Goal: Find specific page/section: Find specific page/section

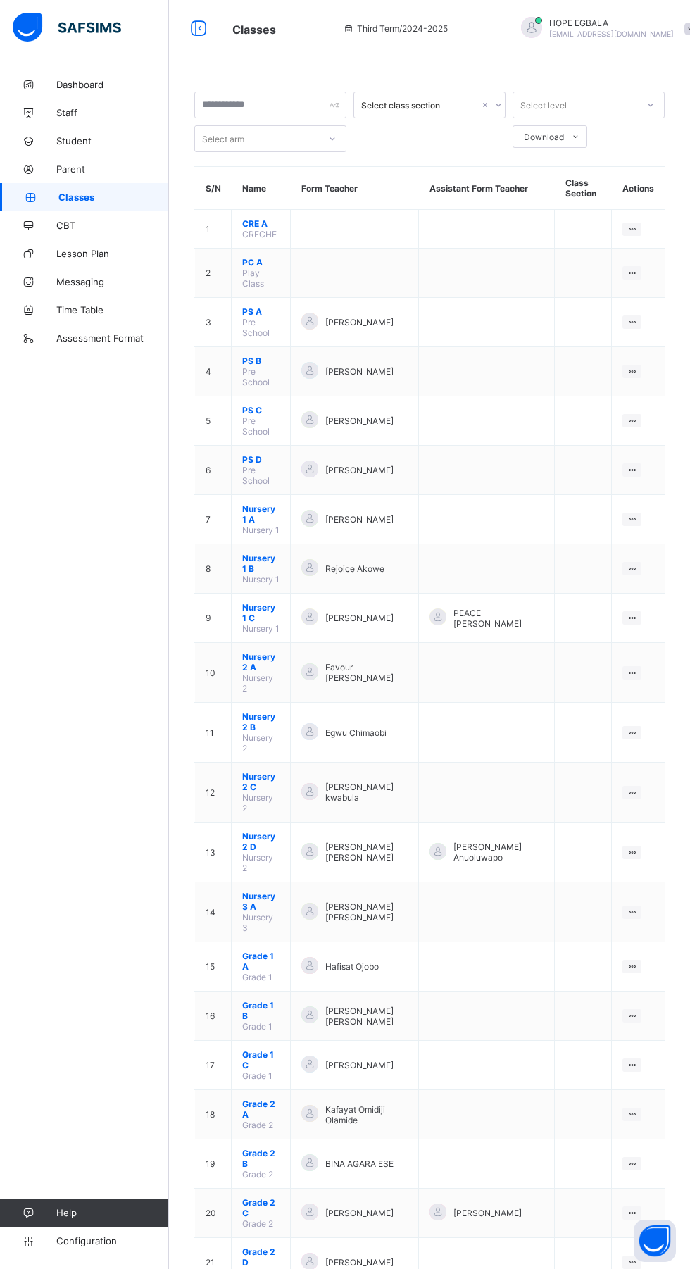
scroll to position [1131, 0]
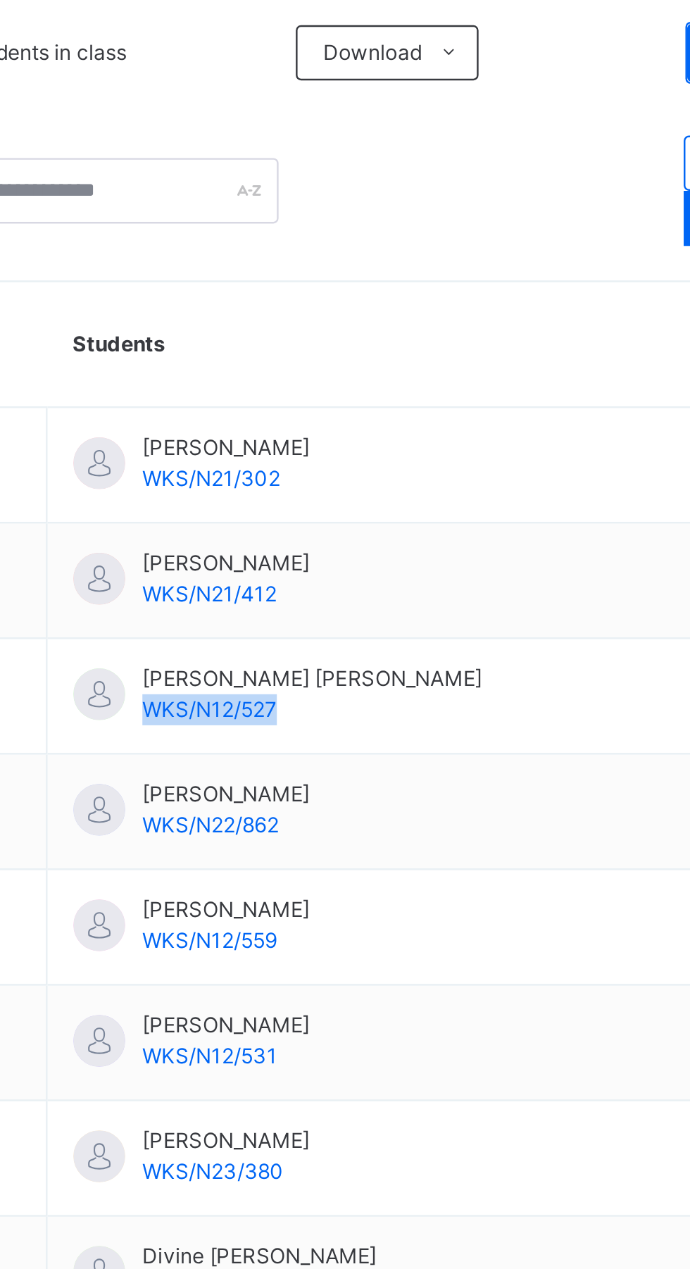
click at [324, 455] on th "Students" at bounding box center [413, 453] width 322 height 51
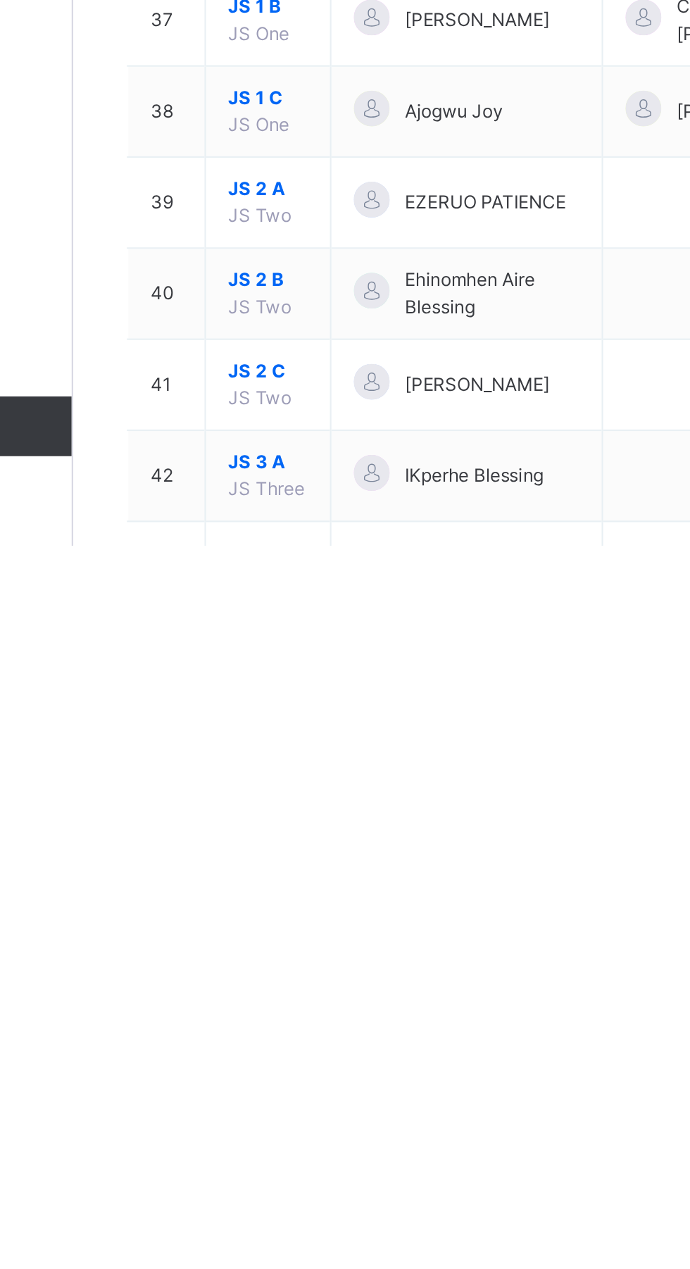
scroll to position [1258, 0]
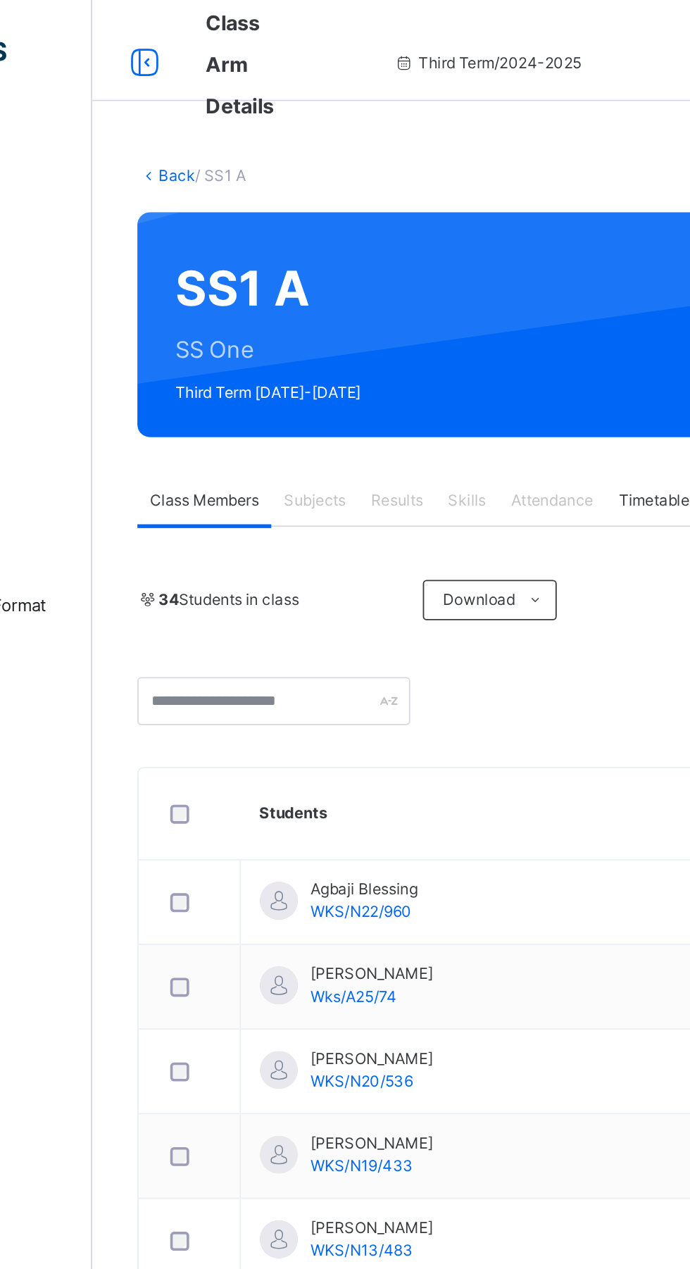
click at [211, 97] on link "Back" at bounding box center [216, 97] width 20 height 11
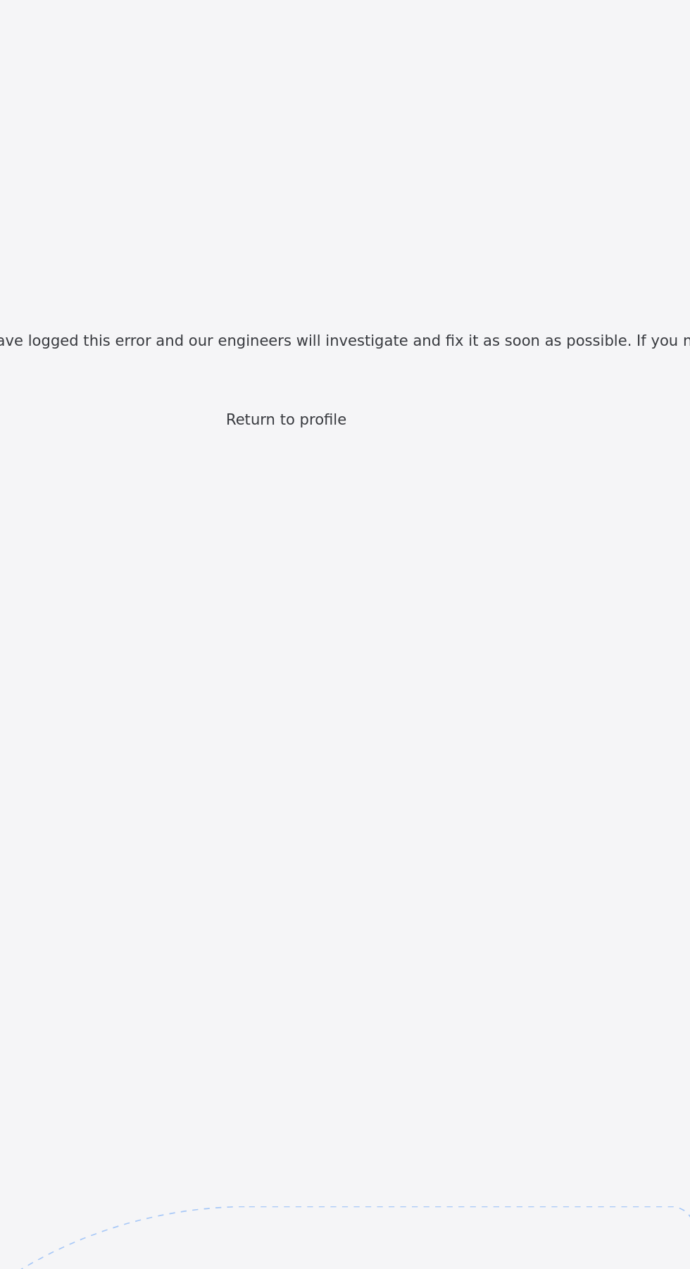
click at [361, 244] on span "Return to profile" at bounding box center [345, 239] width 68 height 10
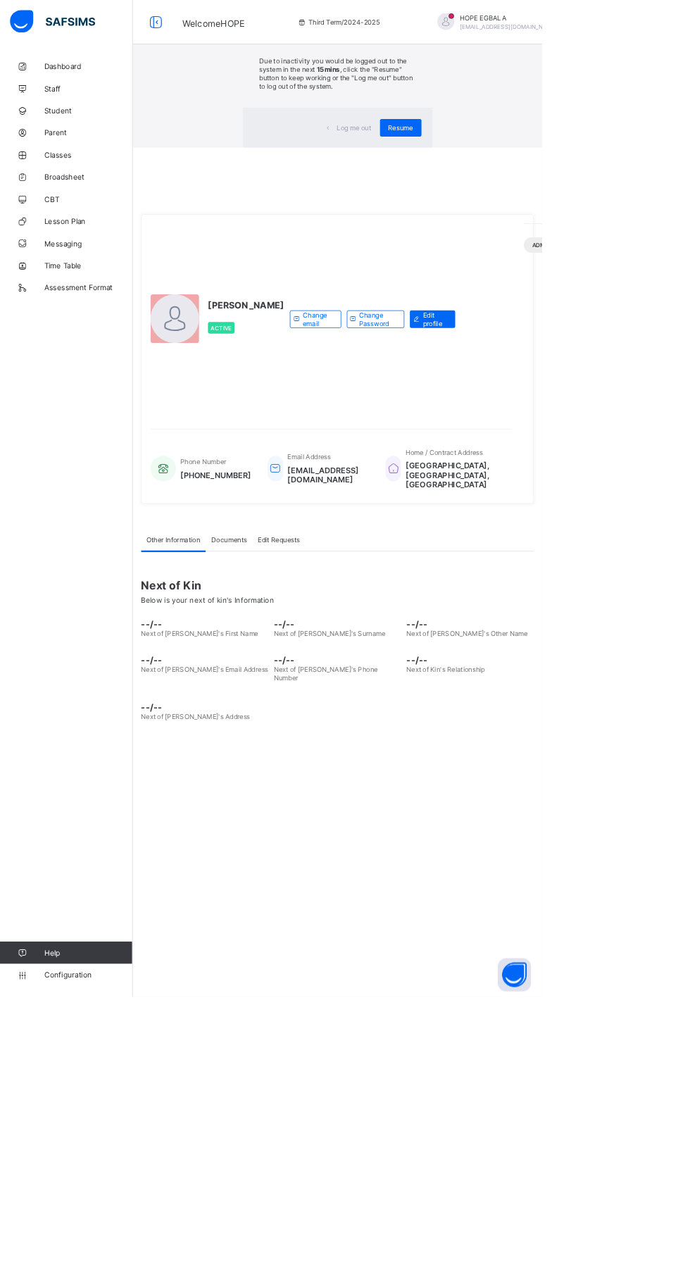
click at [526, 168] on span "Resume" at bounding box center [510, 162] width 32 height 11
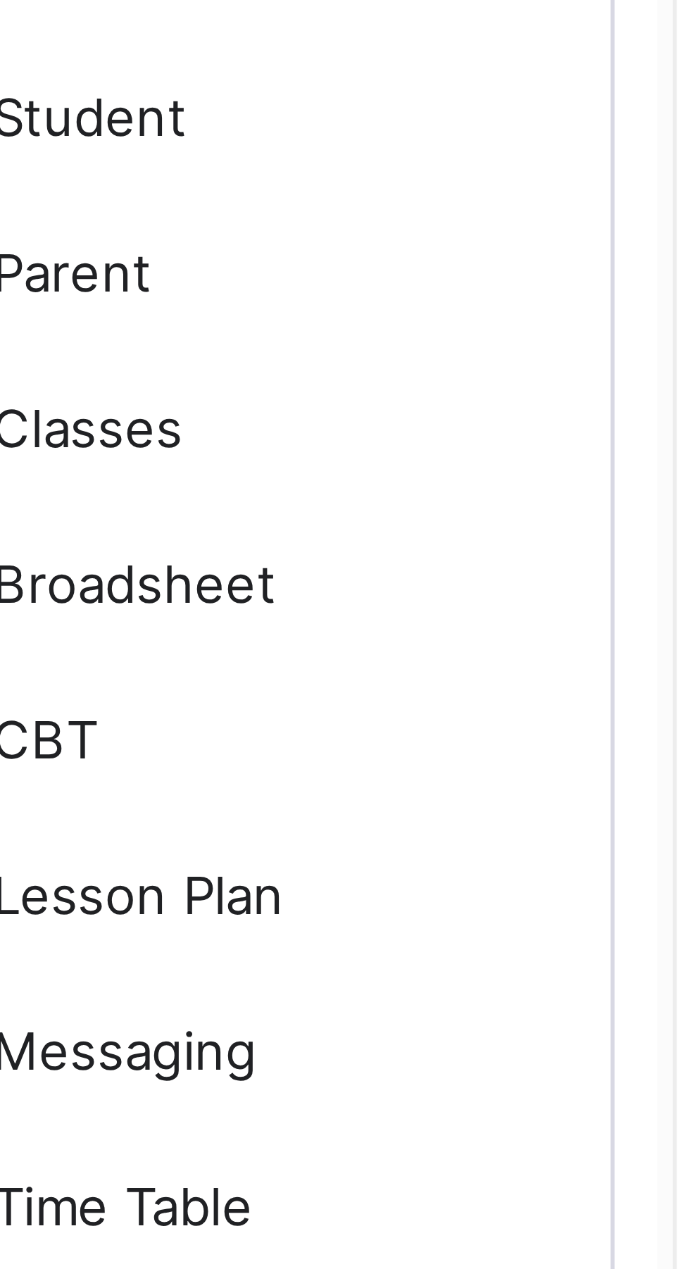
click at [79, 199] on span "Classes" at bounding box center [112, 197] width 113 height 11
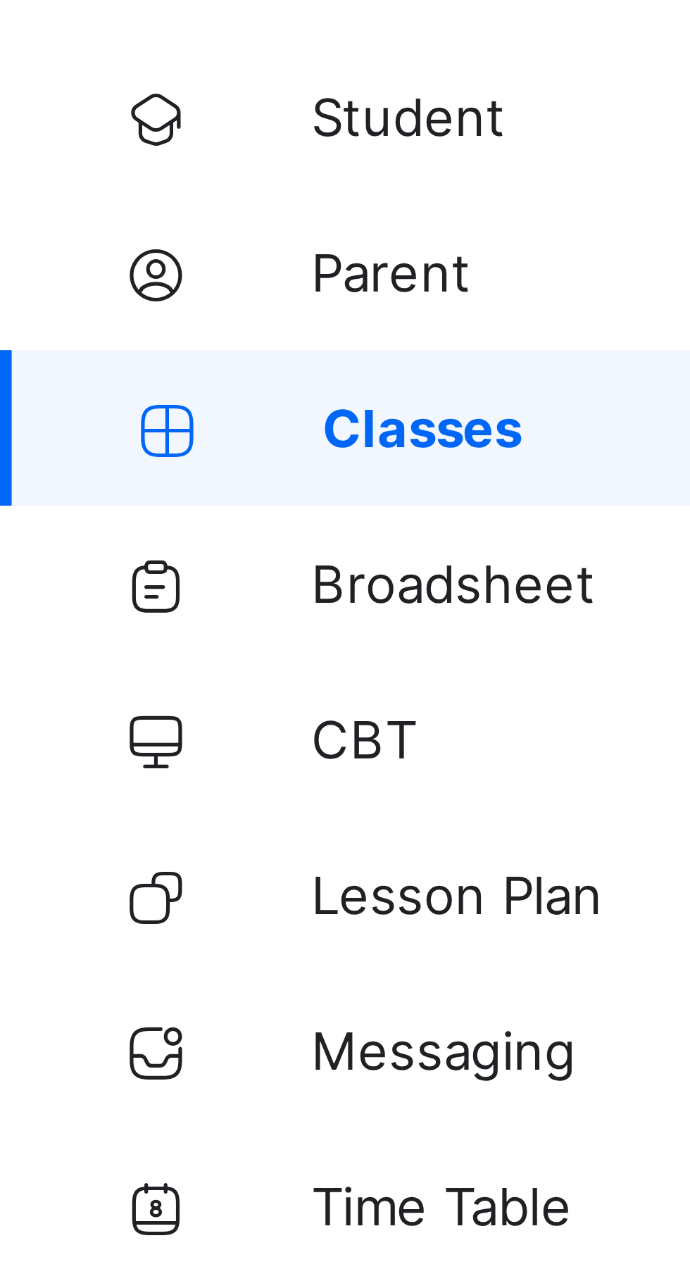
click at [70, 193] on span "Classes" at bounding box center [113, 197] width 111 height 11
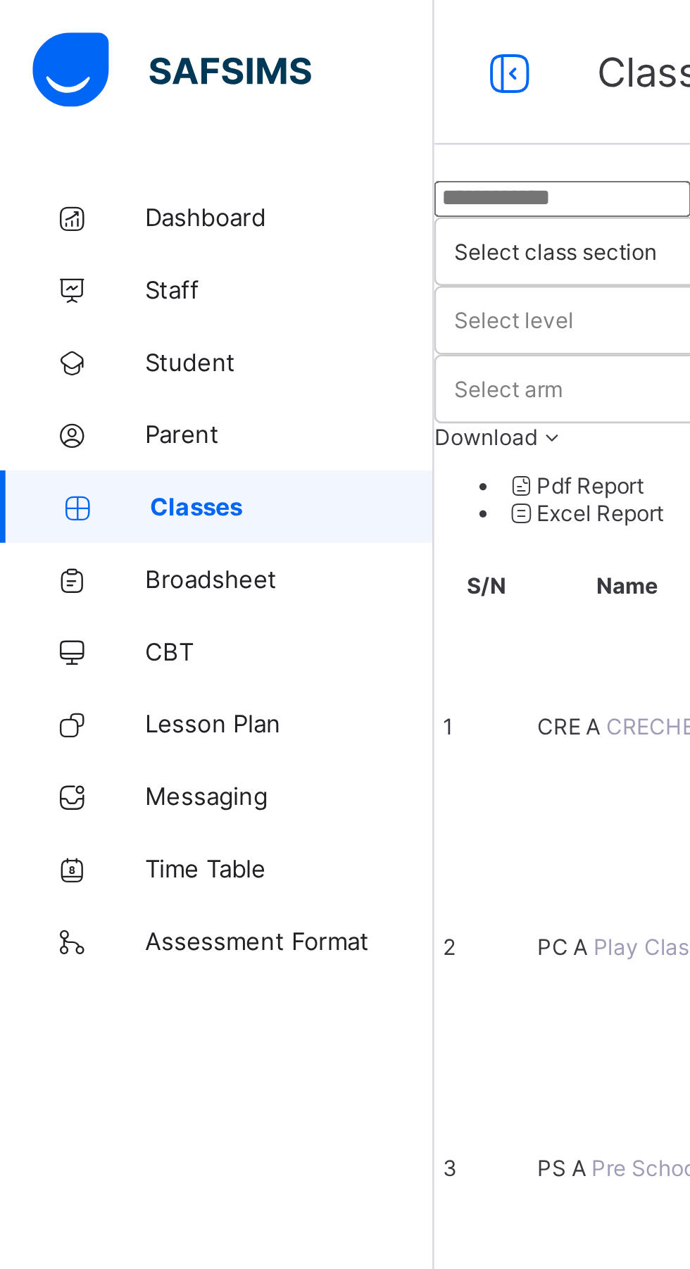
click at [75, 192] on span "Classes" at bounding box center [113, 197] width 111 height 11
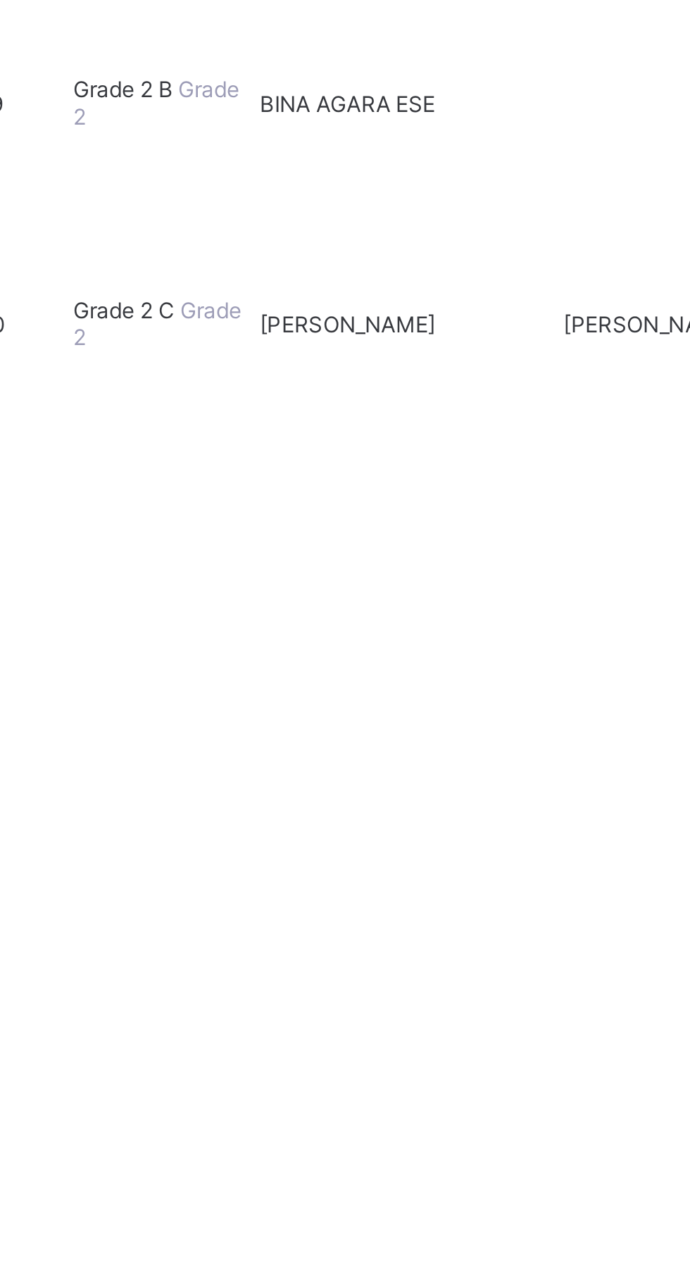
scroll to position [668, 0]
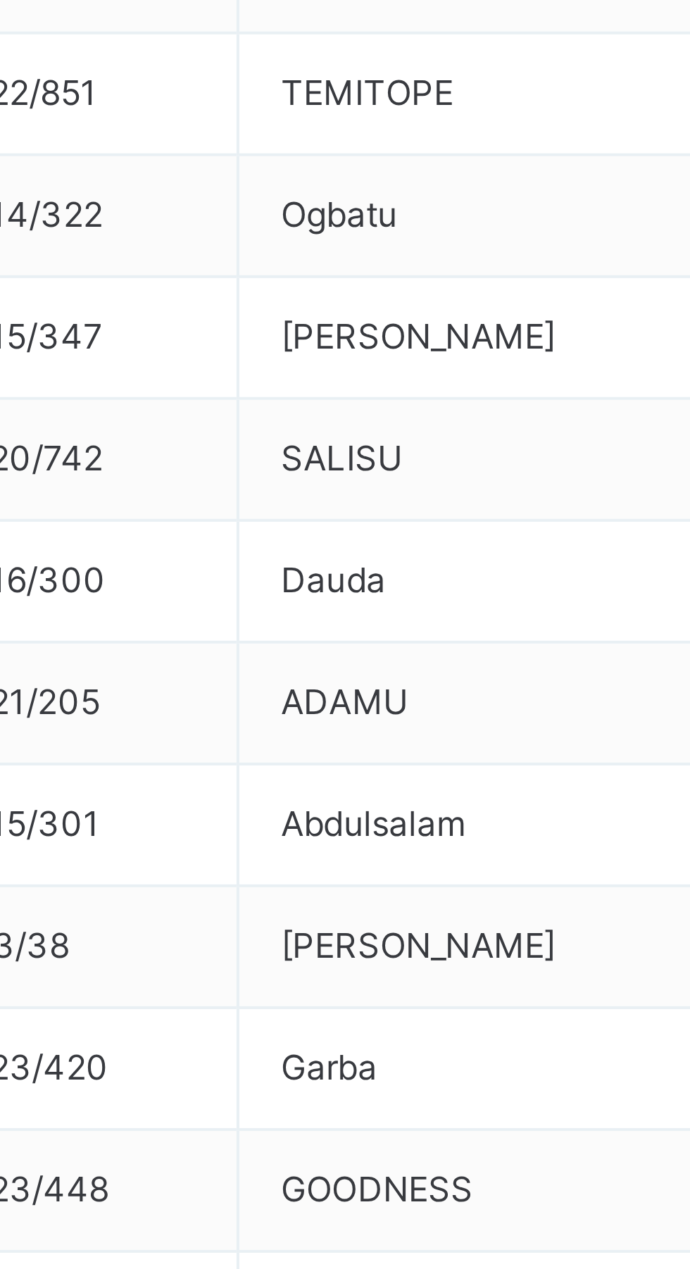
scroll to position [8, 0]
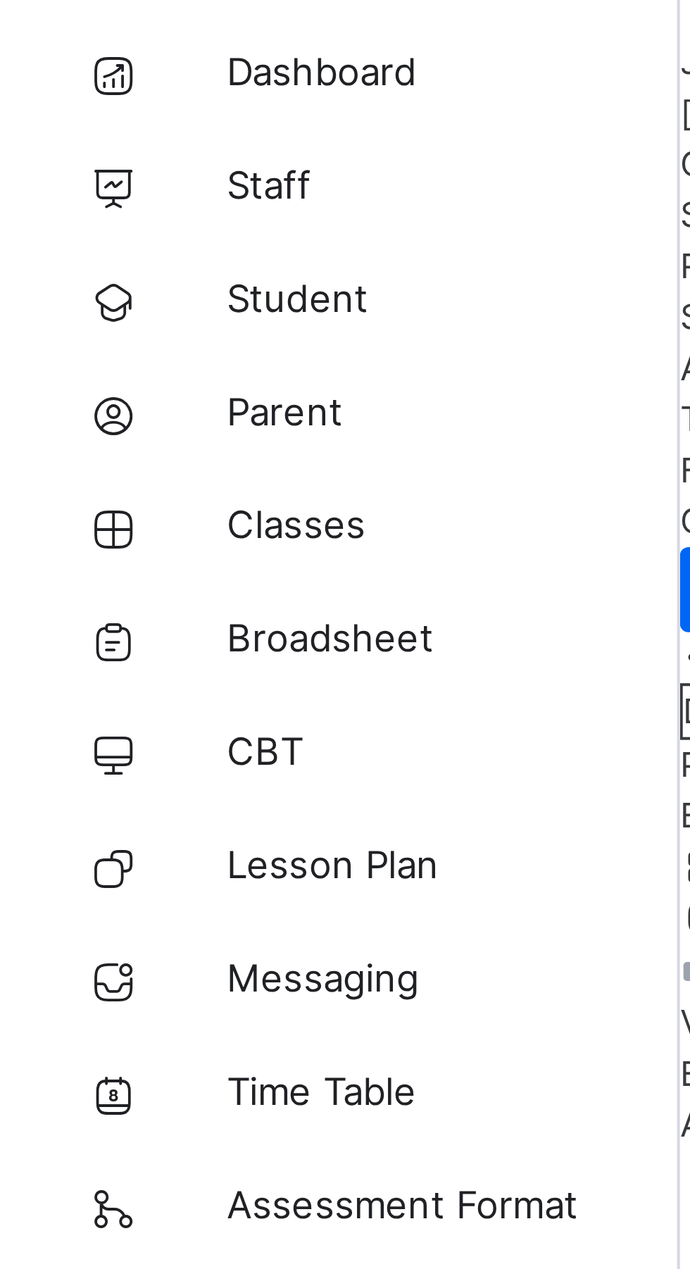
click at [83, 197] on span "Classes" at bounding box center [112, 197] width 113 height 14
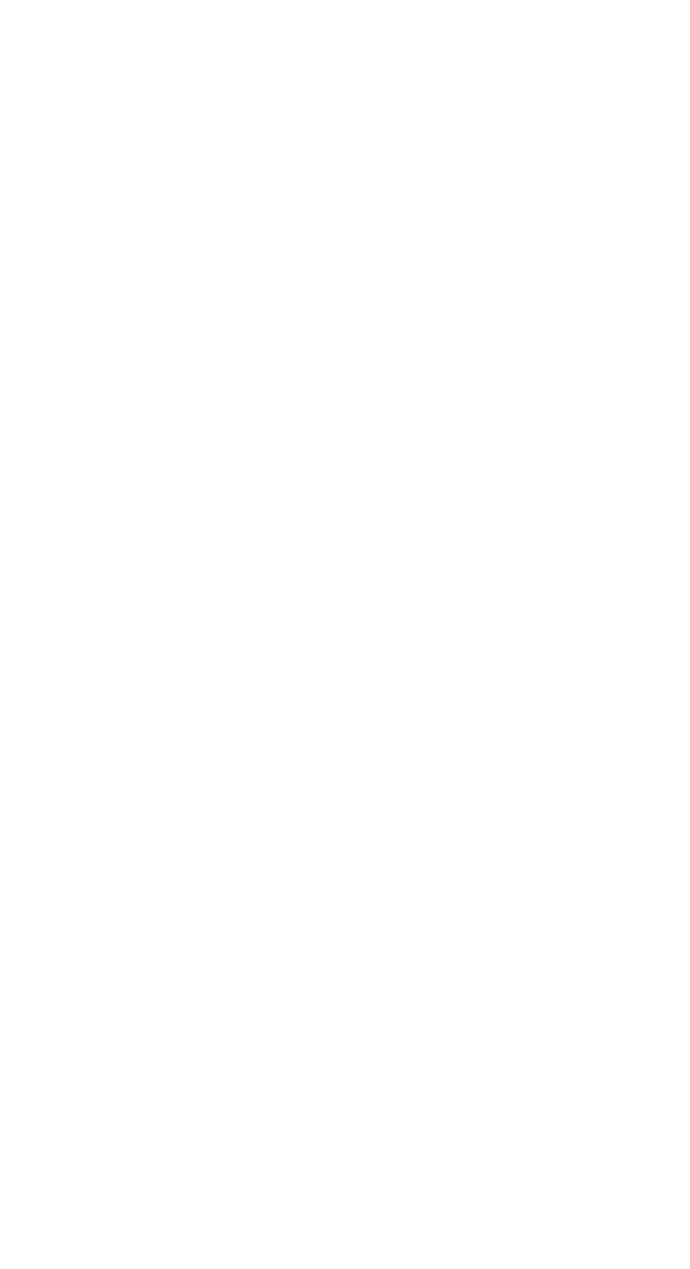
scroll to position [1496, 0]
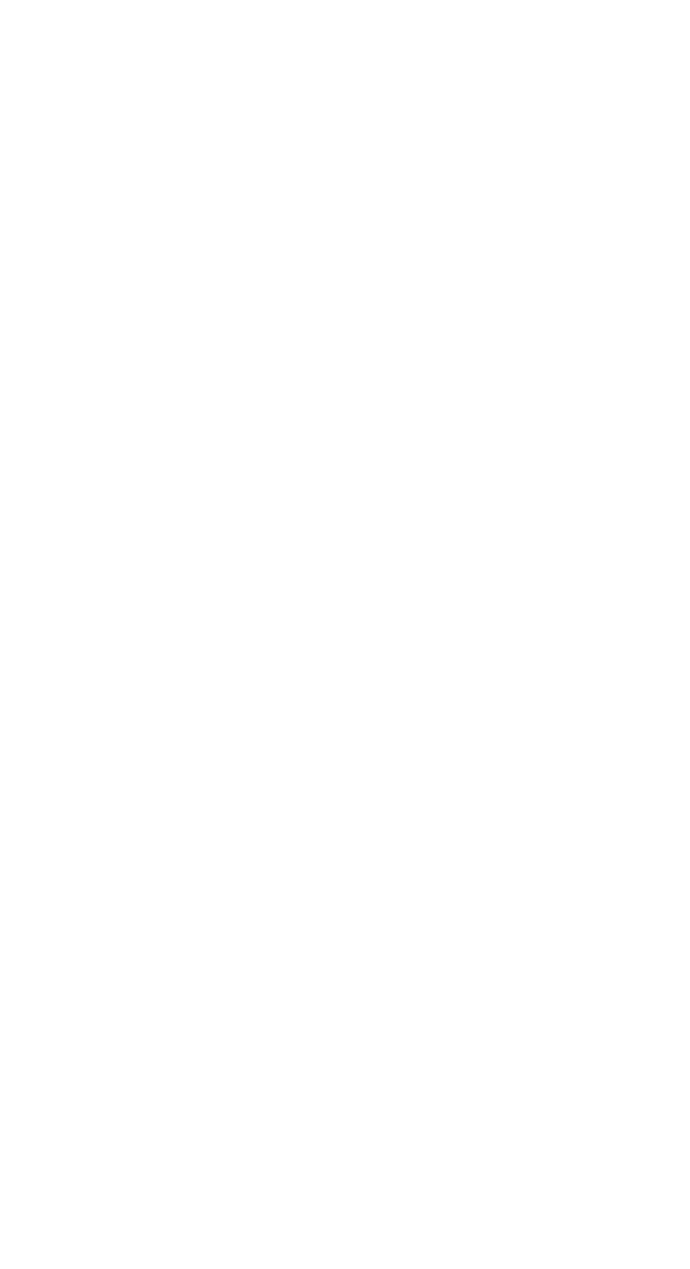
scroll to position [1369, 0]
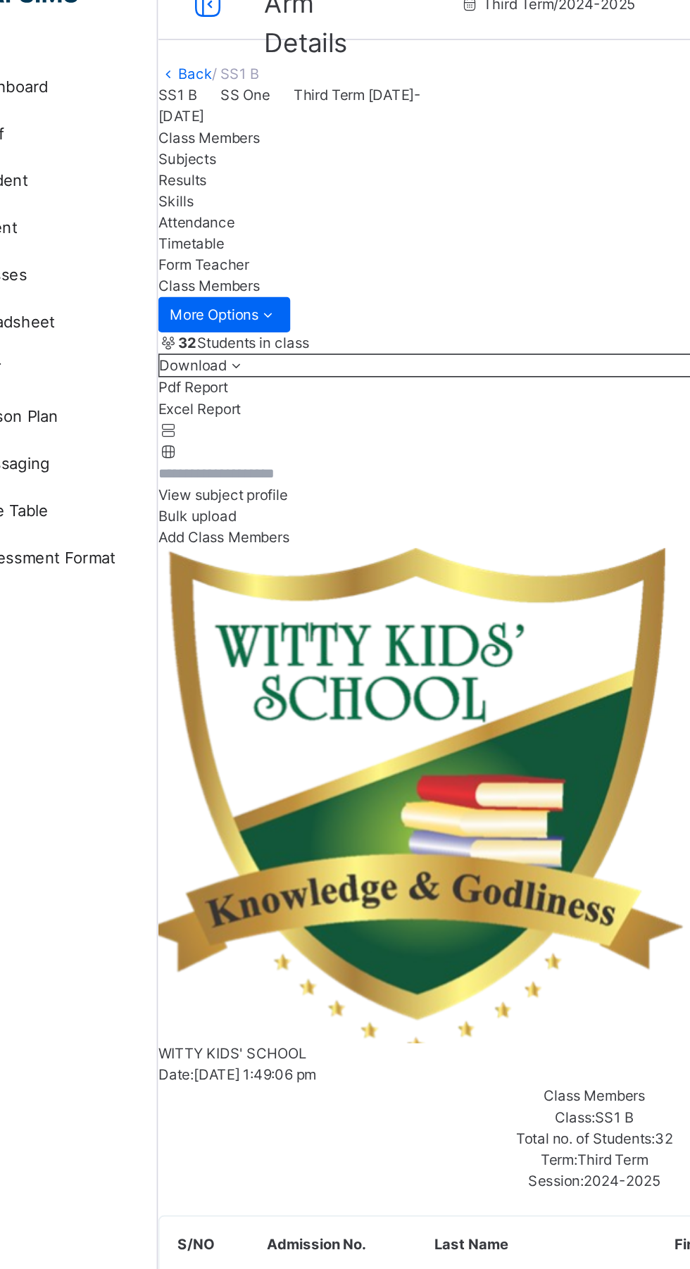
click at [201, 82] on link "Back" at bounding box center [191, 76] width 20 height 11
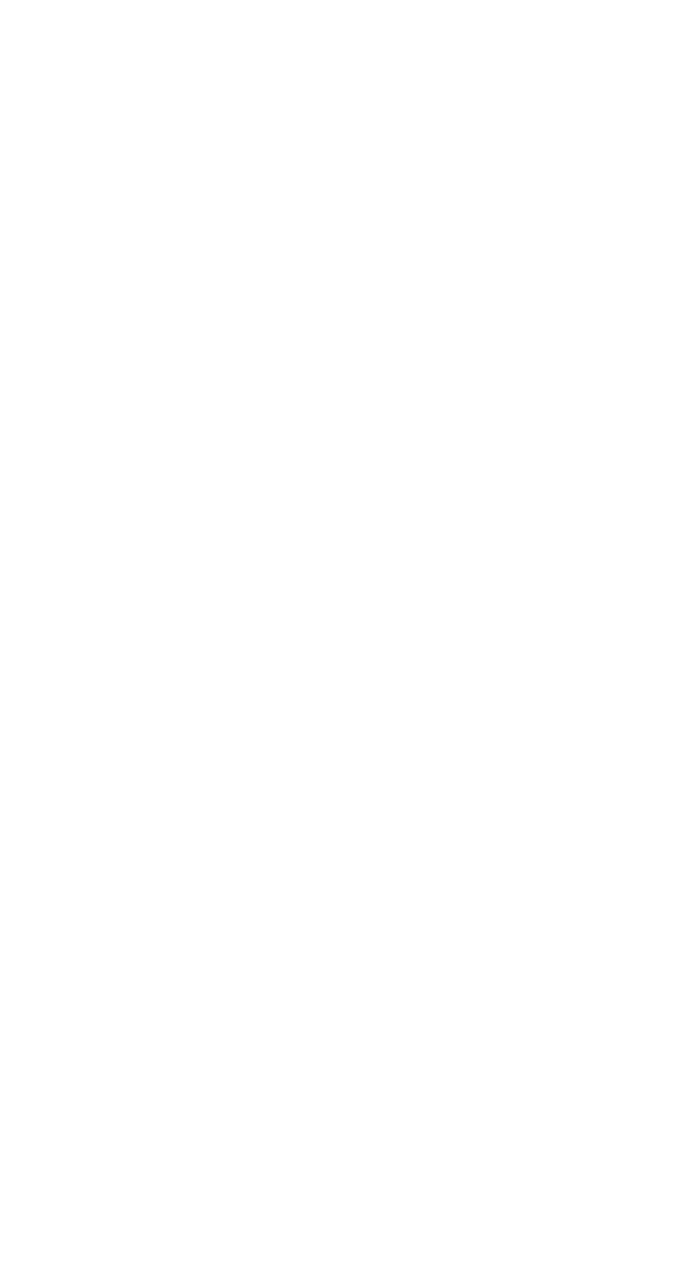
scroll to position [1363, 0]
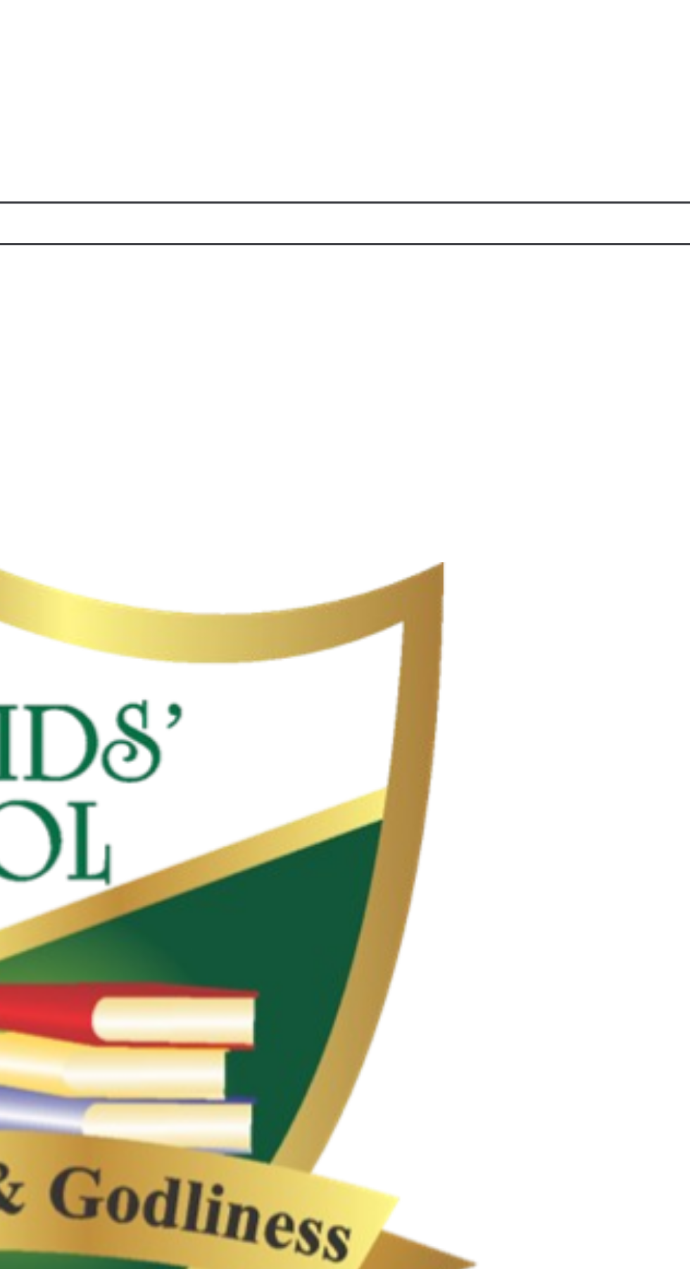
scroll to position [157, 0]
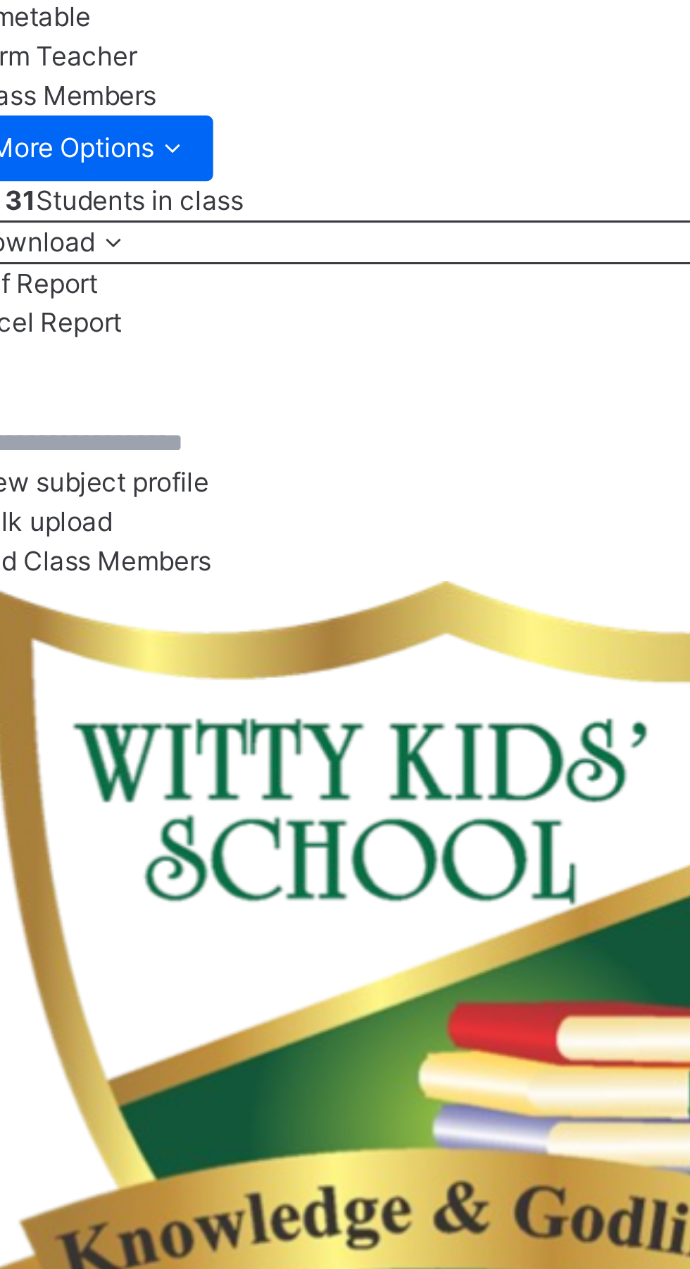
click at [254, 165] on input "text" at bounding box center [211, 158] width 85 height 13
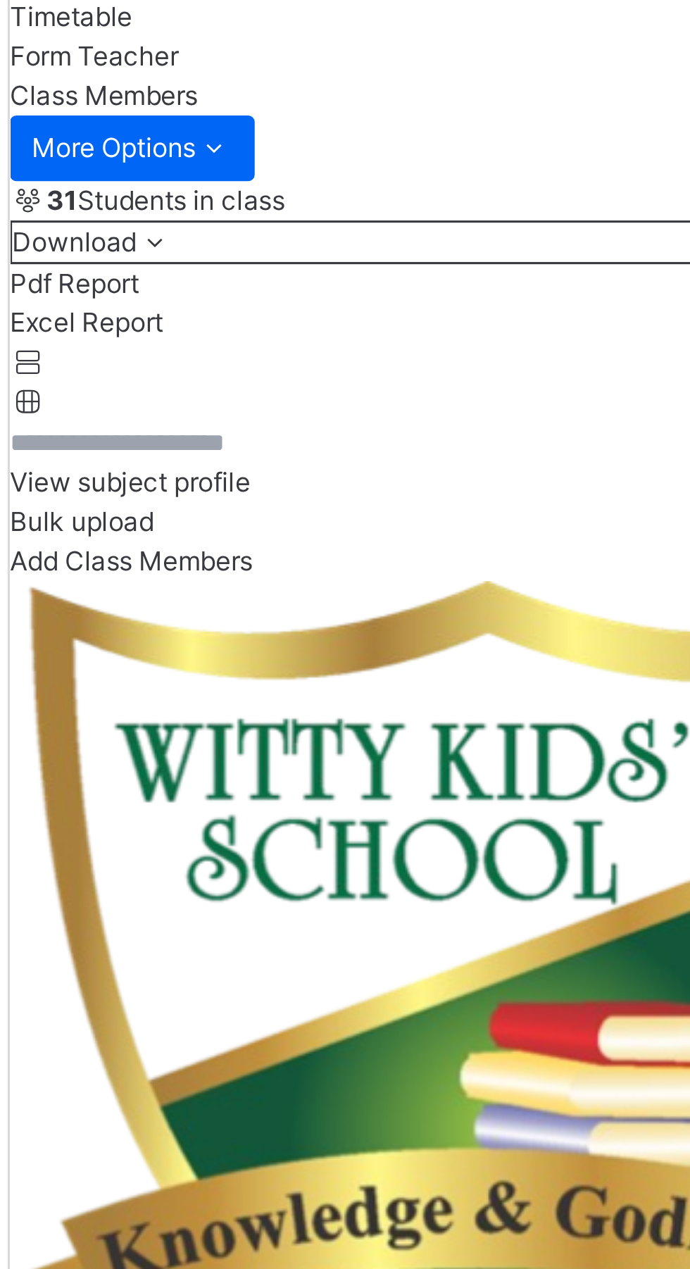
click at [254, 165] on input "text" at bounding box center [211, 158] width 85 height 13
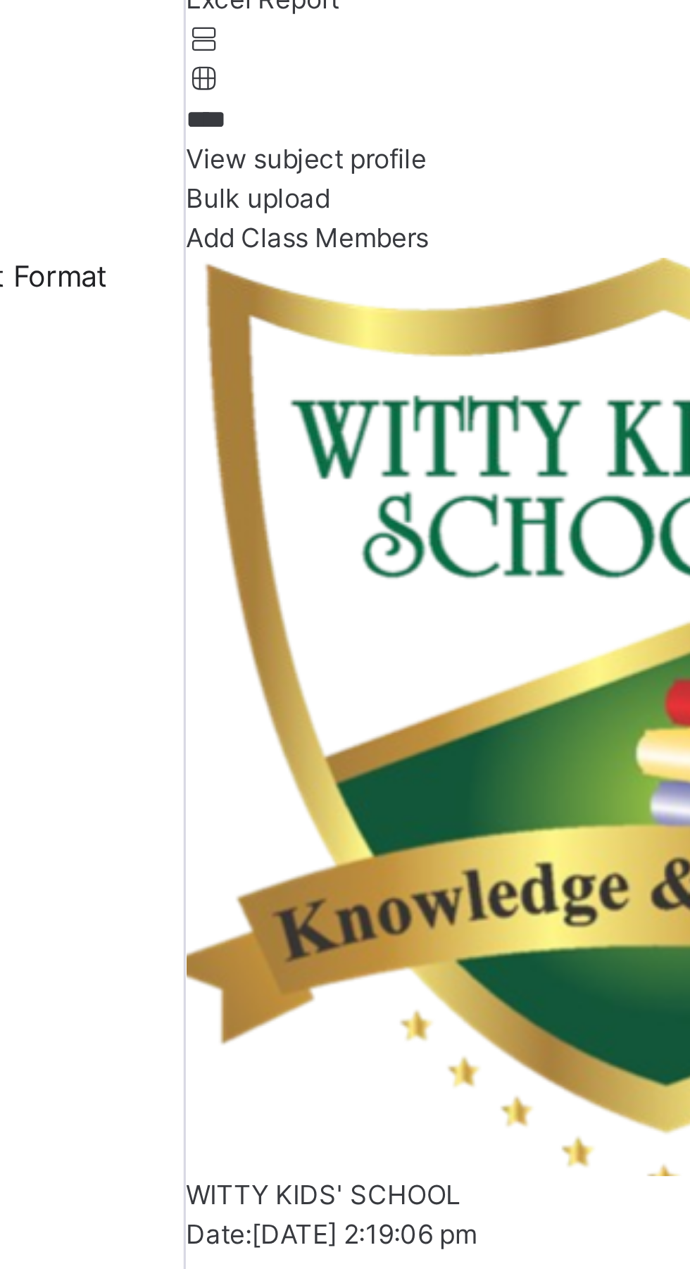
click at [247, 322] on input "****" at bounding box center [211, 315] width 85 height 13
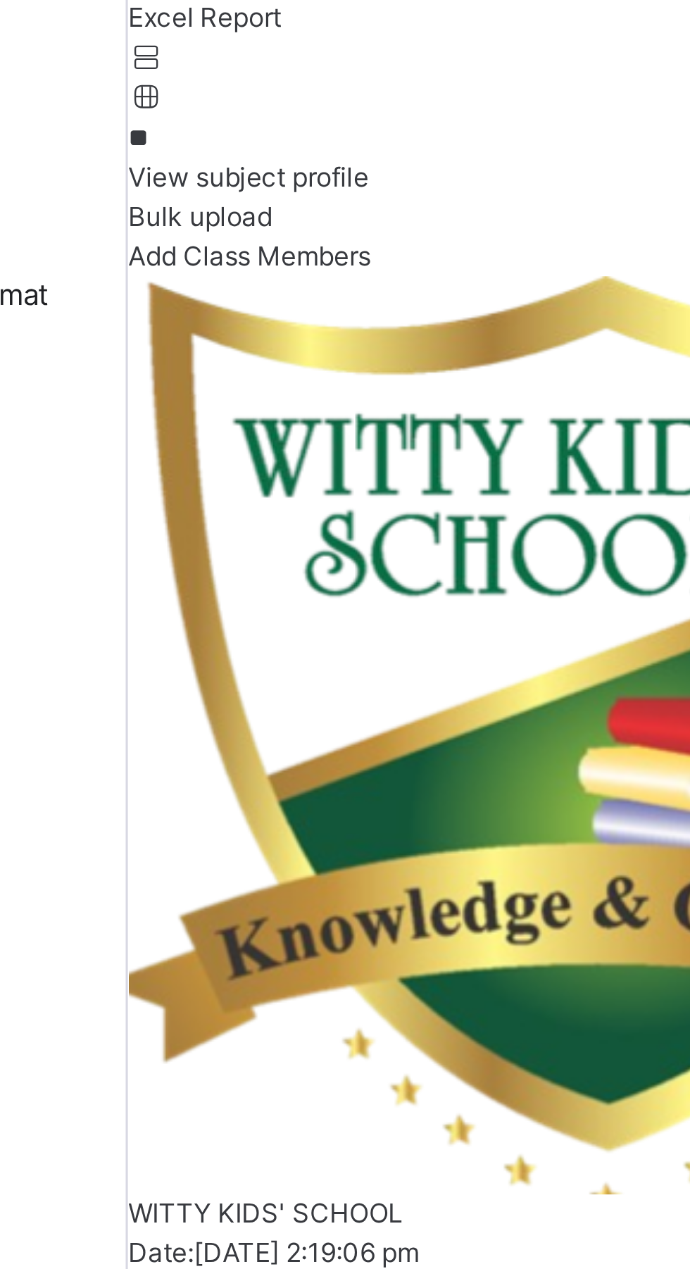
type input "*"
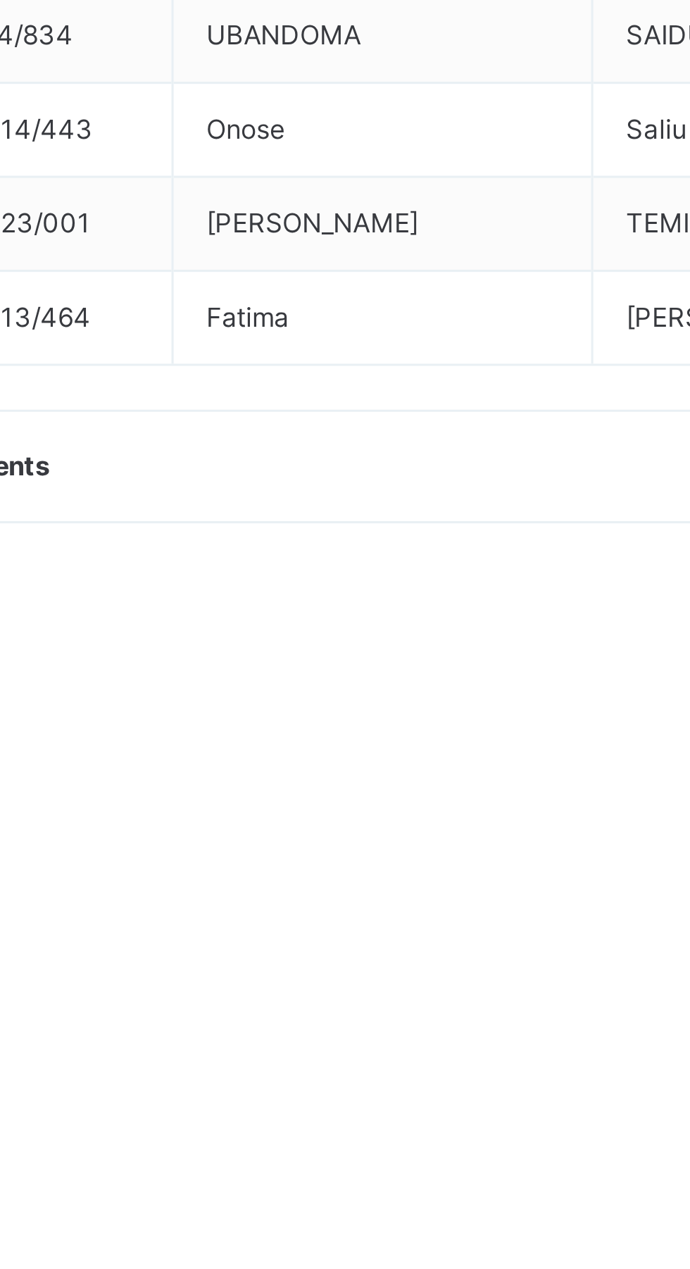
scroll to position [532, 0]
